Goal: Check status: Check status

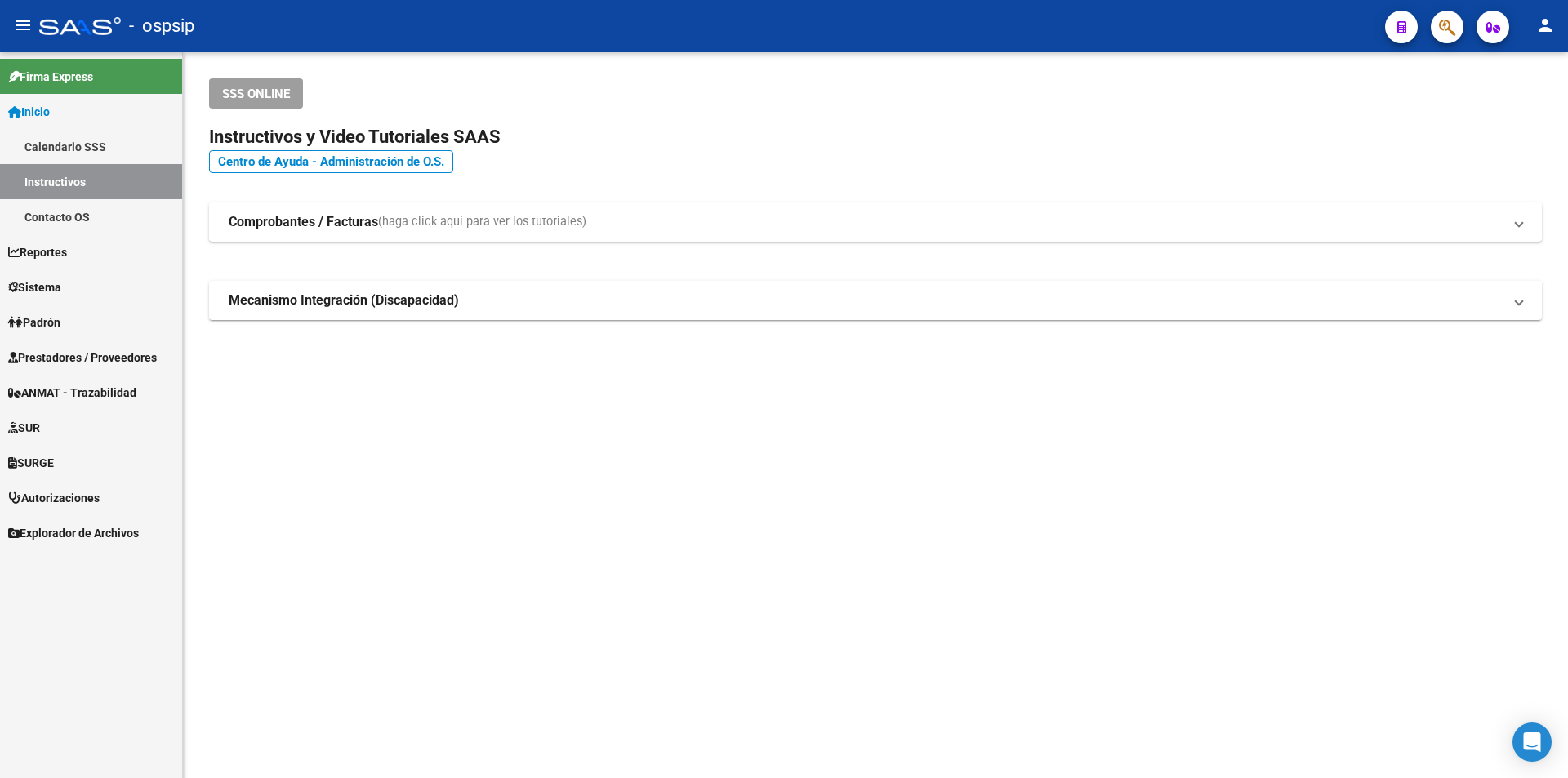
click at [95, 368] on link "Prestadores / Proveedores" at bounding box center [91, 358] width 182 height 35
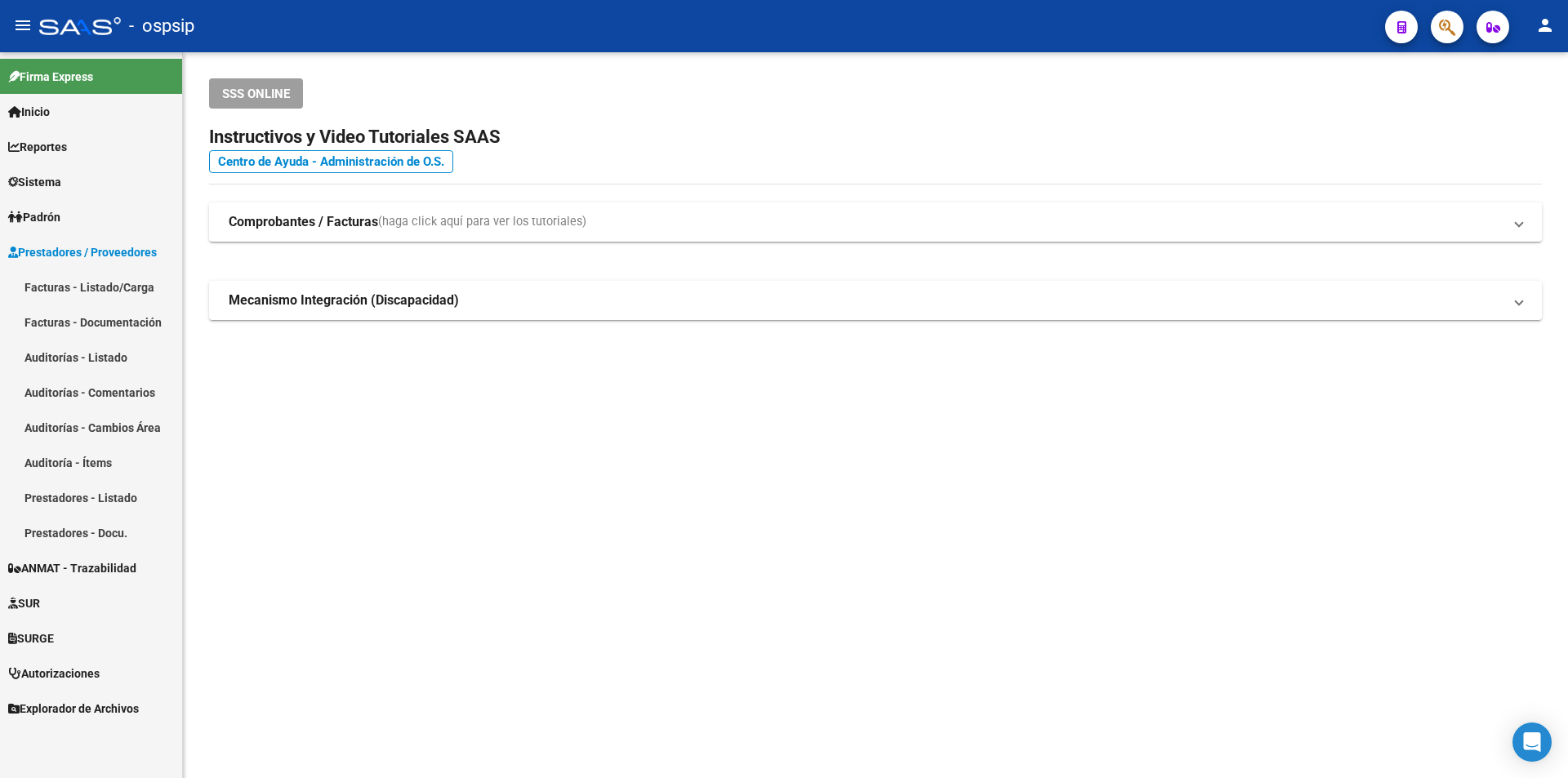
click at [113, 290] on link "Facturas - Listado/Carga" at bounding box center [91, 288] width 182 height 35
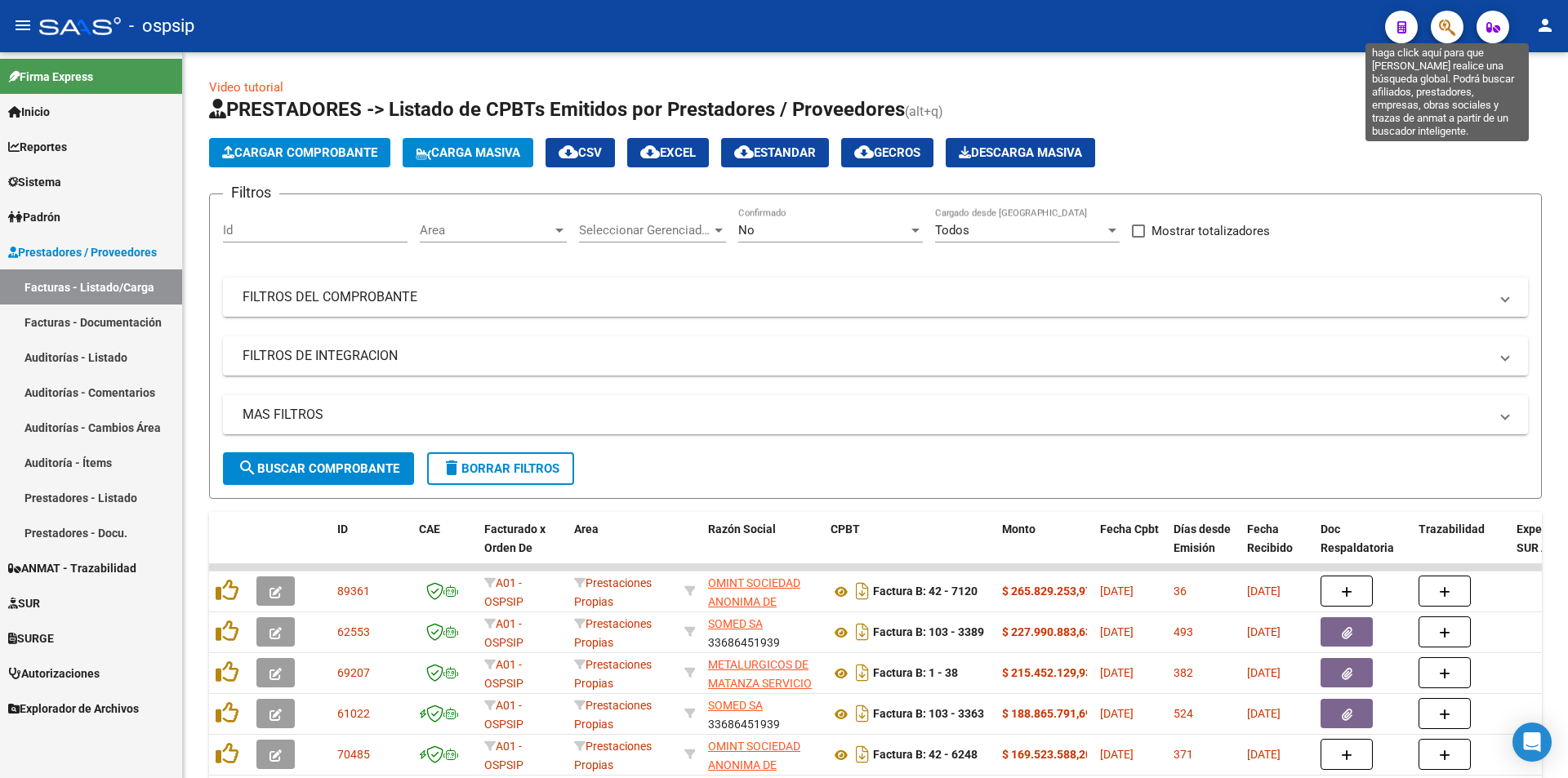
click at [1440, 27] on icon "button" at bounding box center [1447, 27] width 16 height 19
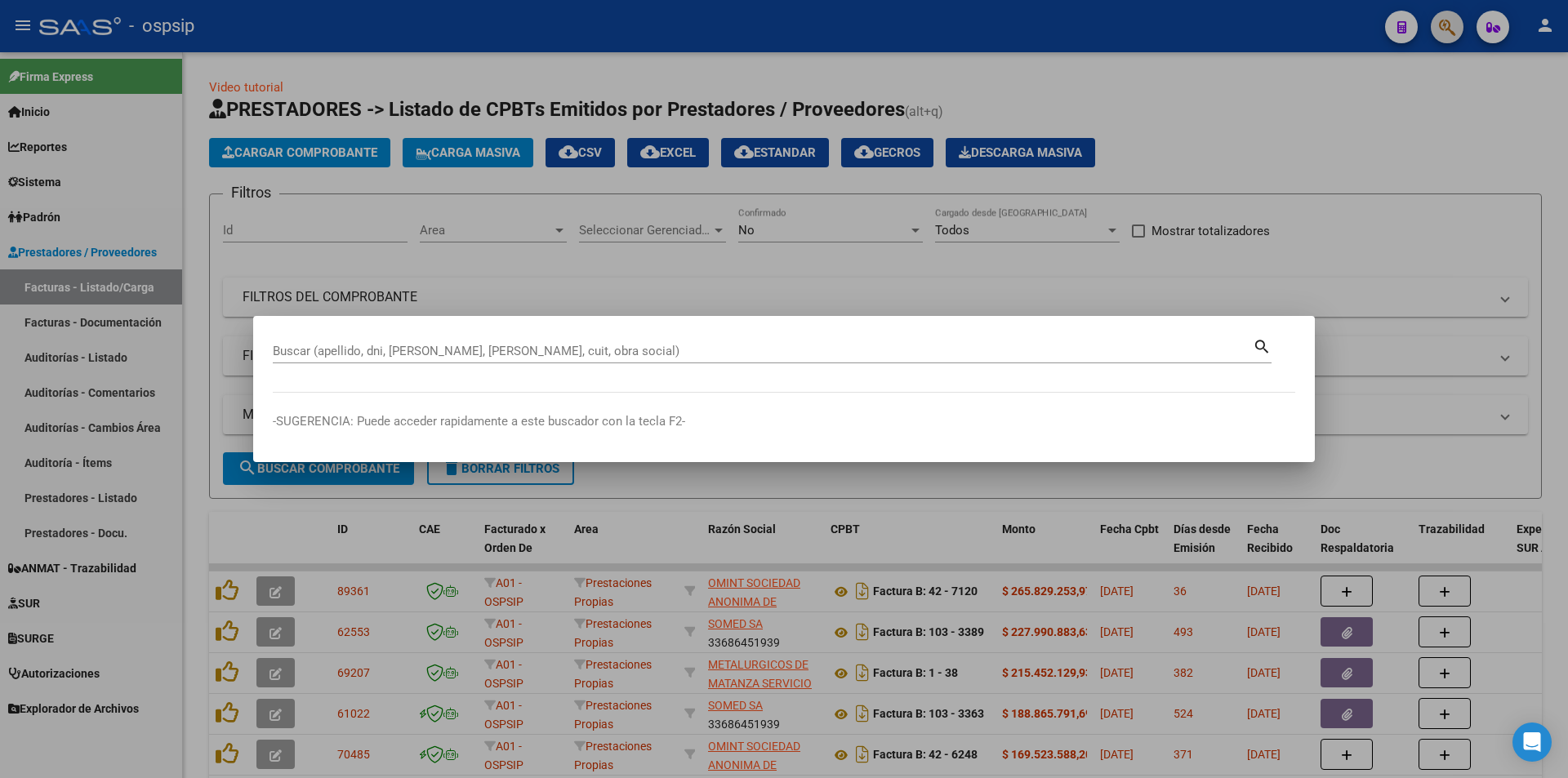
paste input "41593616"
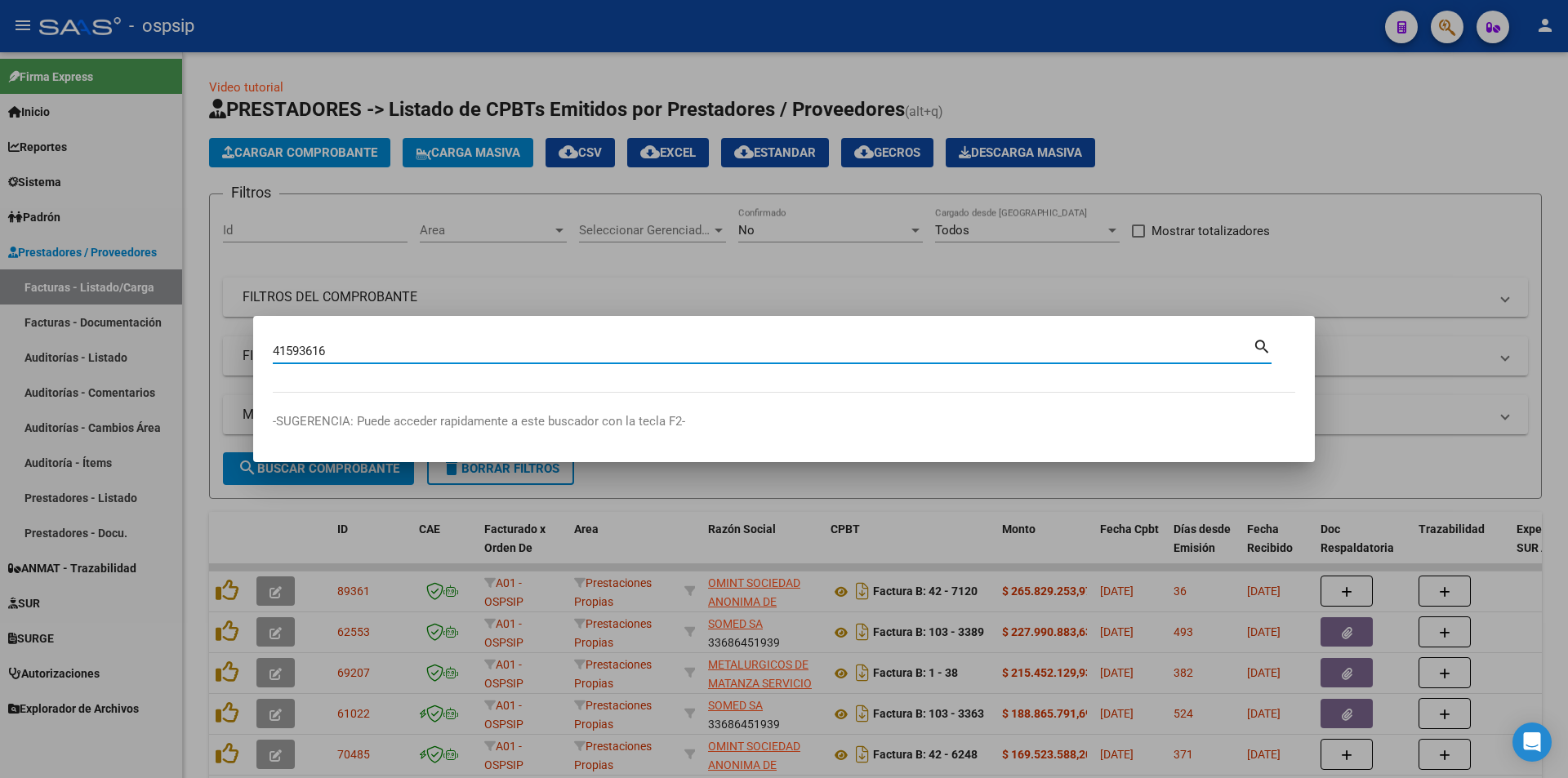
type input "41593616"
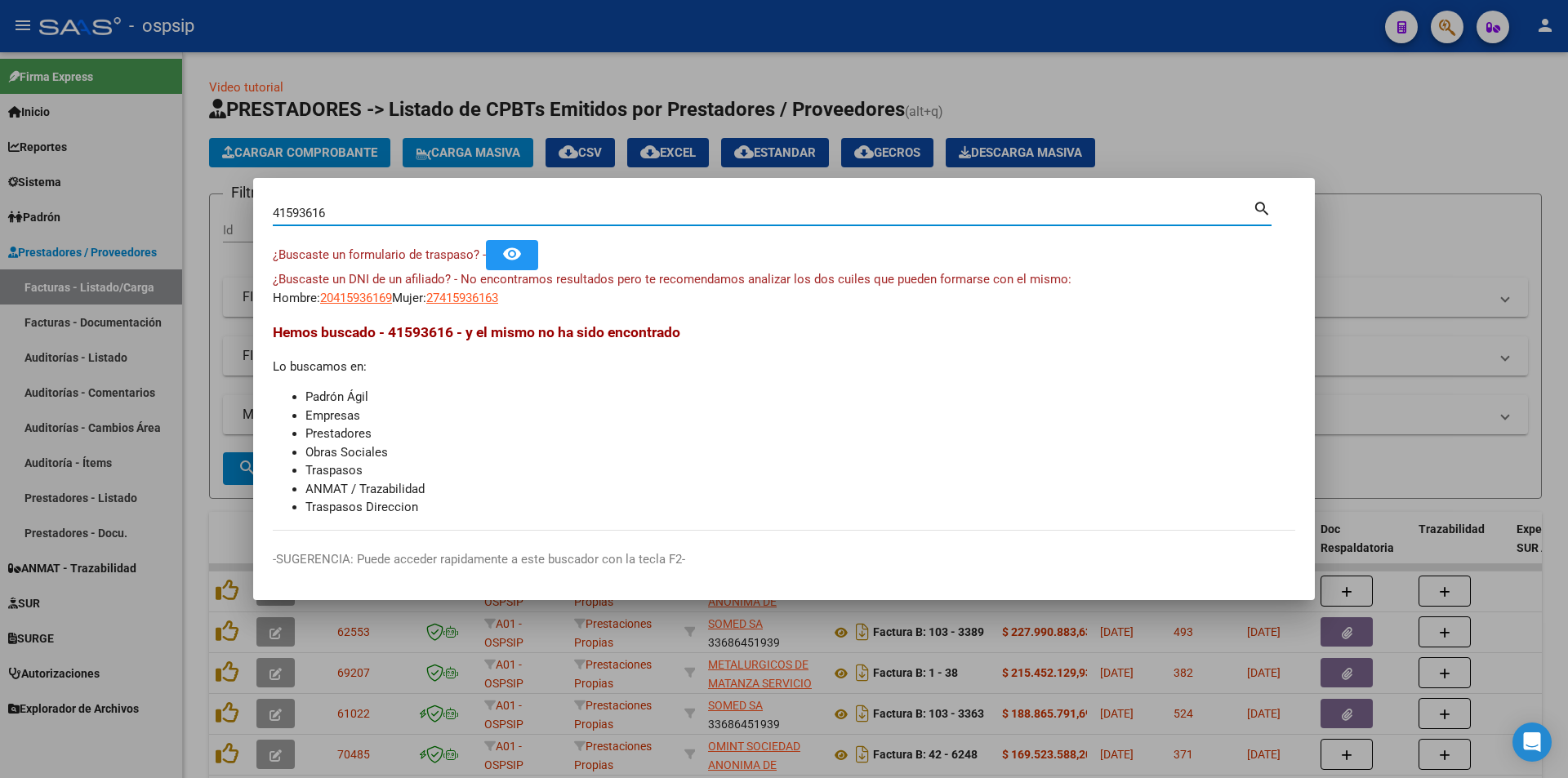
drag, startPoint x: 348, startPoint y: 313, endPoint x: 362, endPoint y: 296, distance: 22.0
click at [353, 307] on mat-dialog-content "41593616 Buscar (apellido, dni, cuil, nro traspaso, cuit, obra social) search ¿…" at bounding box center [784, 364] width 1062 height 333
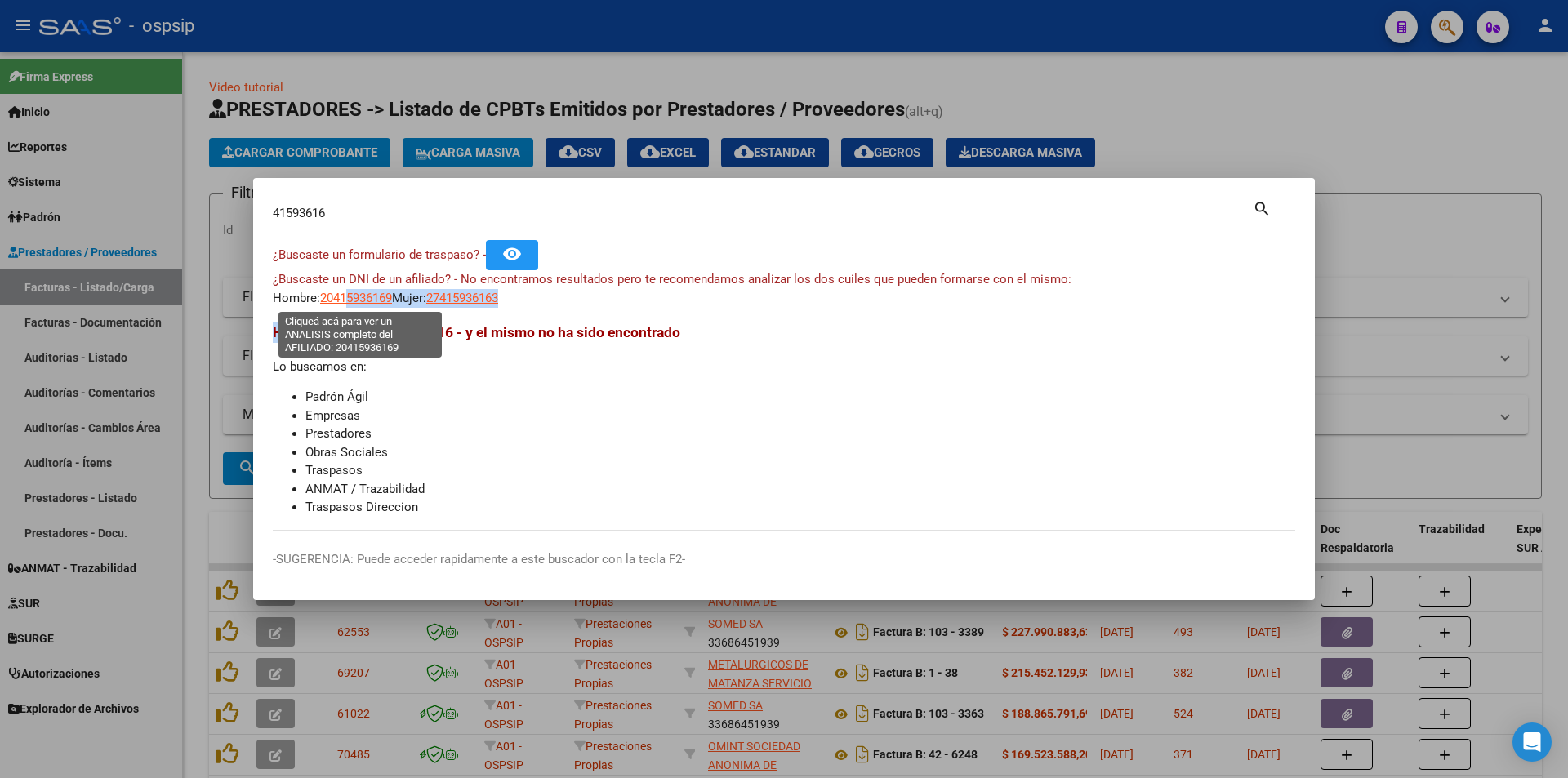
click at [363, 296] on span "20415936169" at bounding box center [356, 298] width 72 height 15
copy mat-dialog-content "5936169 Mujer: 27415936163 Hemos bus"
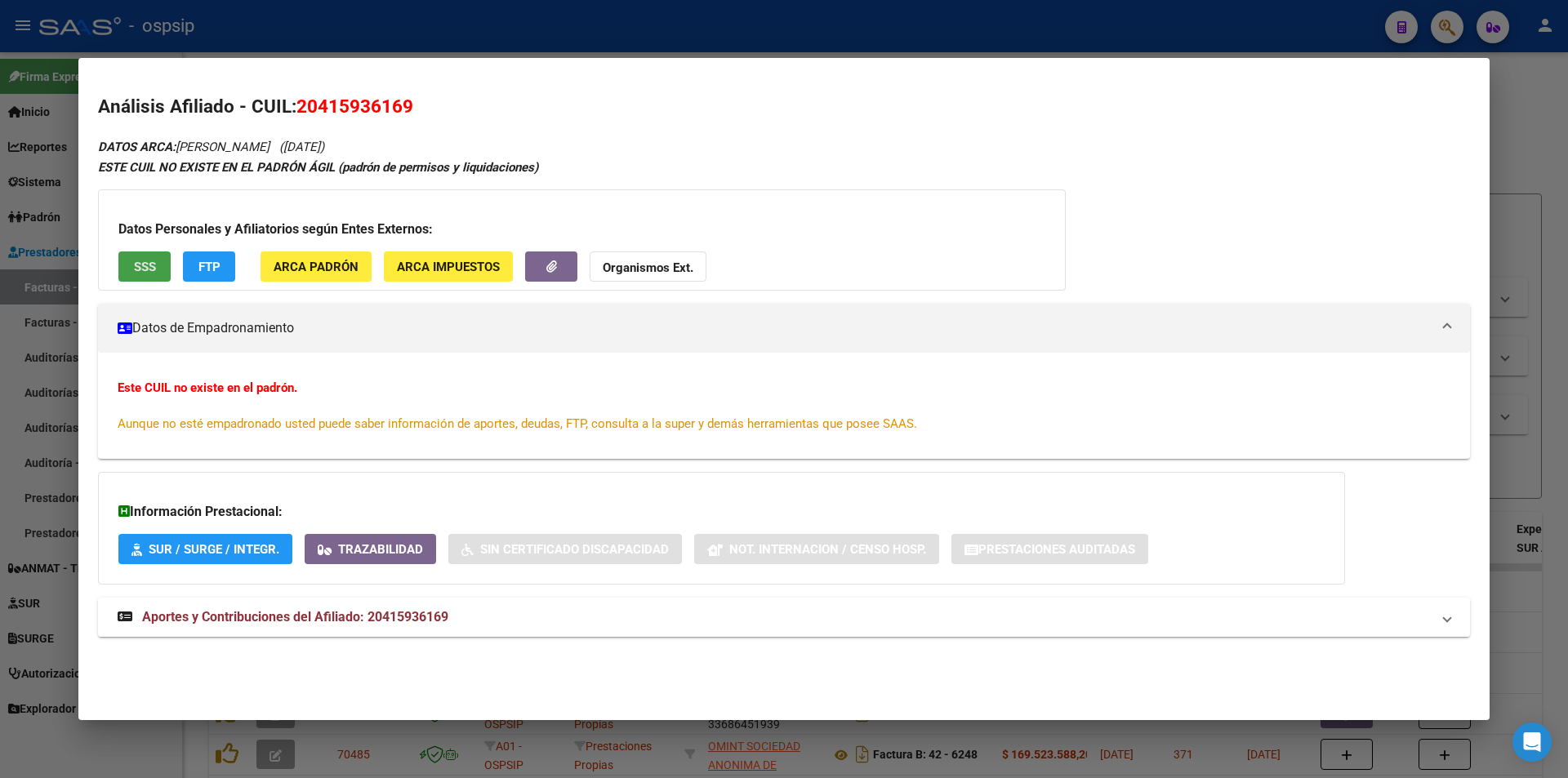
click at [157, 275] on button "SSS" at bounding box center [145, 266] width 52 height 30
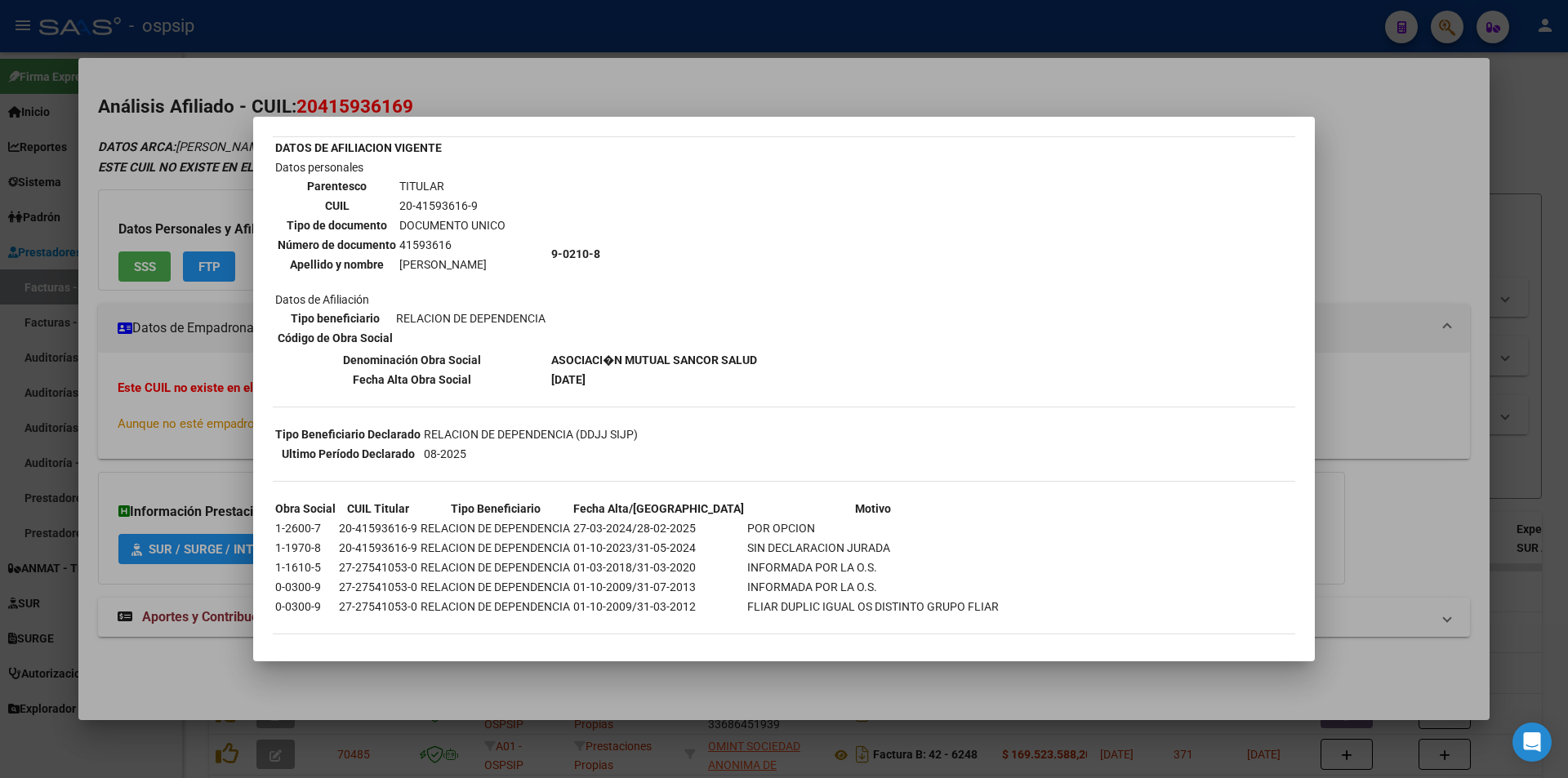
scroll to position [101, 0]
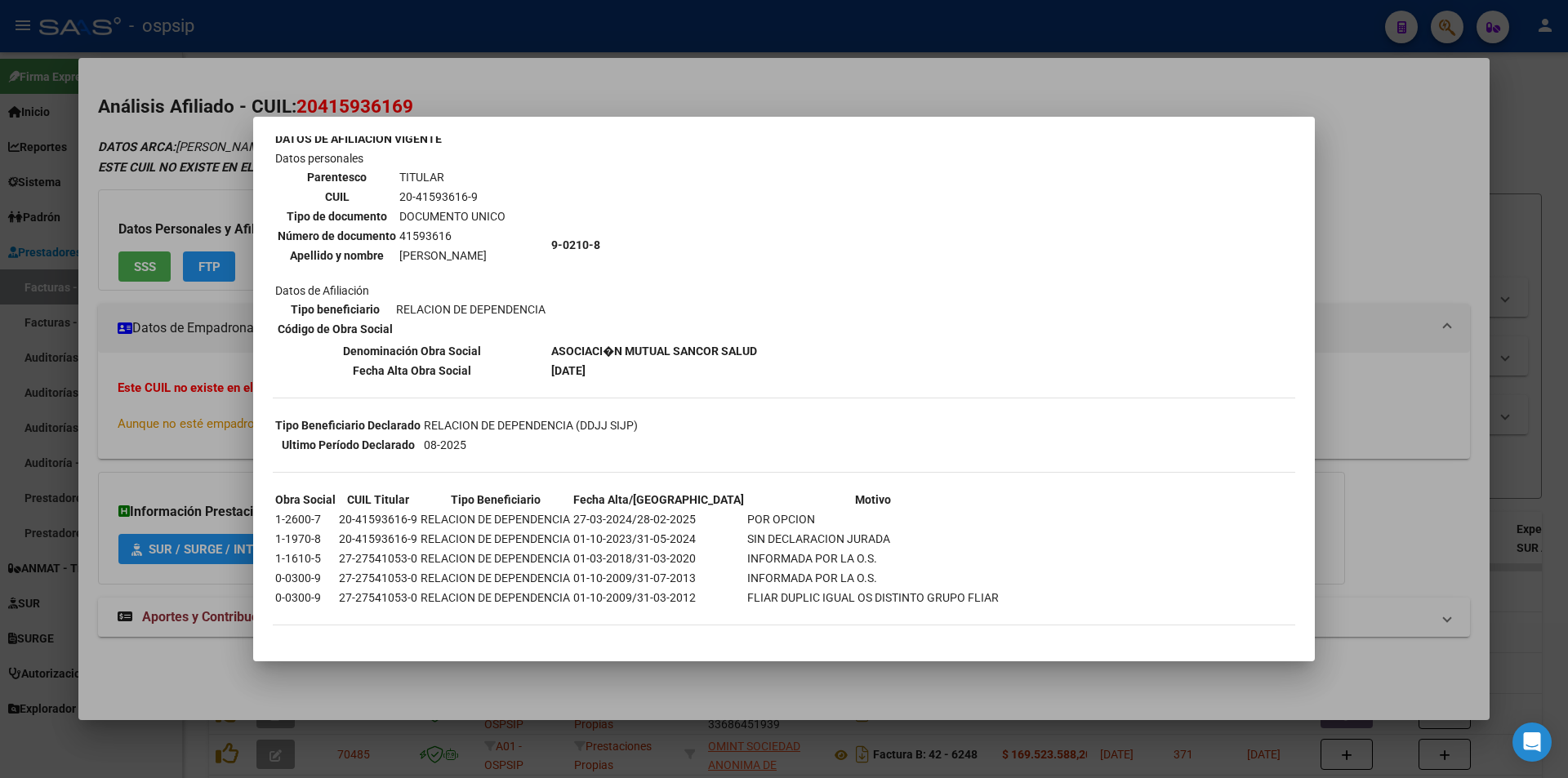
click at [616, 44] on div at bounding box center [784, 389] width 1568 height 778
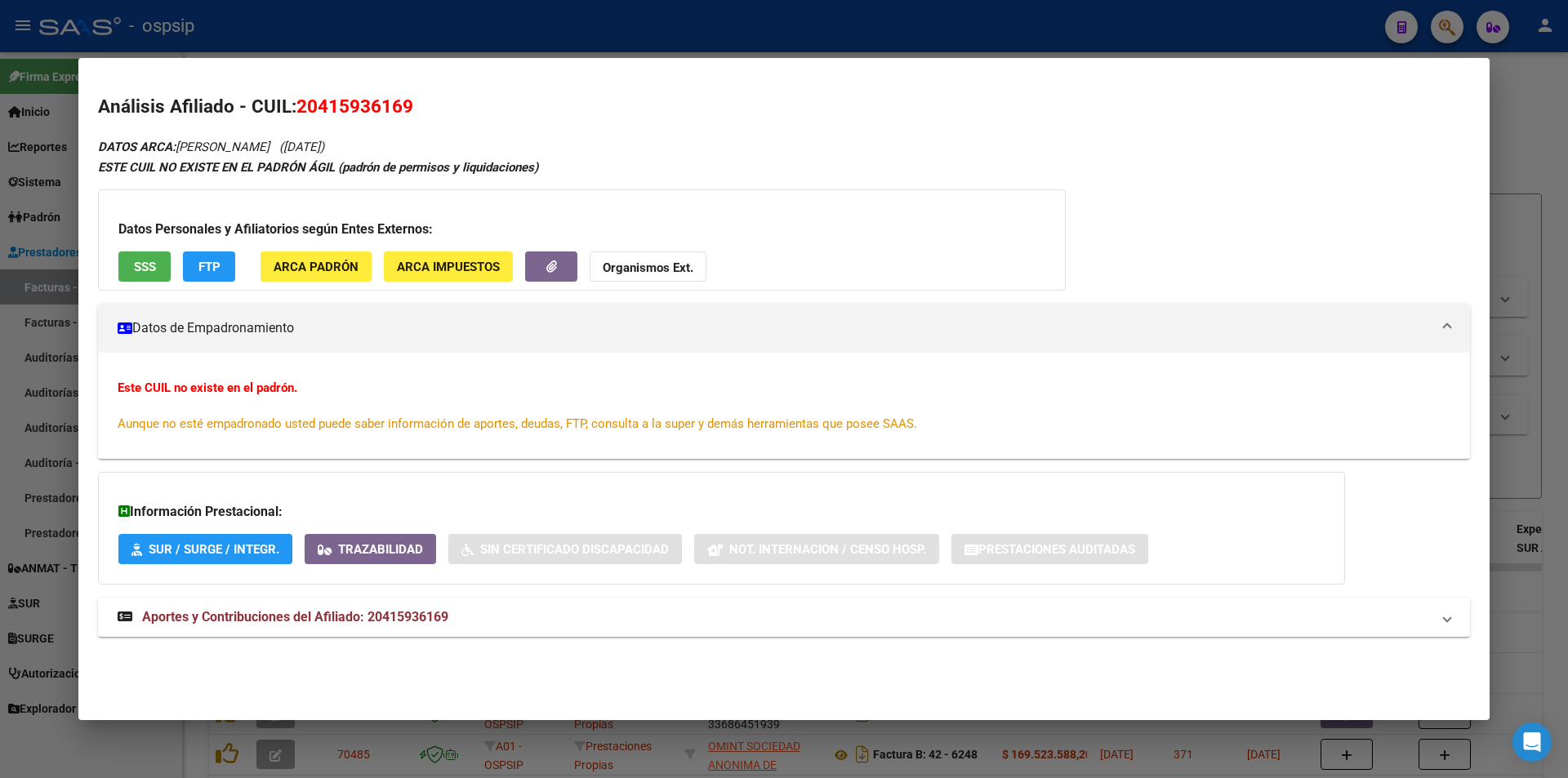
drag, startPoint x: 642, startPoint y: 35, endPoint x: 660, endPoint y: 111, distance: 78.1
click at [660, 111] on div "41593616 Buscar (apellido, dni, cuil, nro traspaso, cuit, obra social) search ¿…" at bounding box center [784, 389] width 1568 height 778
click at [660, 111] on h2 "Análisis Afiliado - CUIL: 20415936169" at bounding box center [784, 107] width 1372 height 28
